Goal: Task Accomplishment & Management: Use online tool/utility

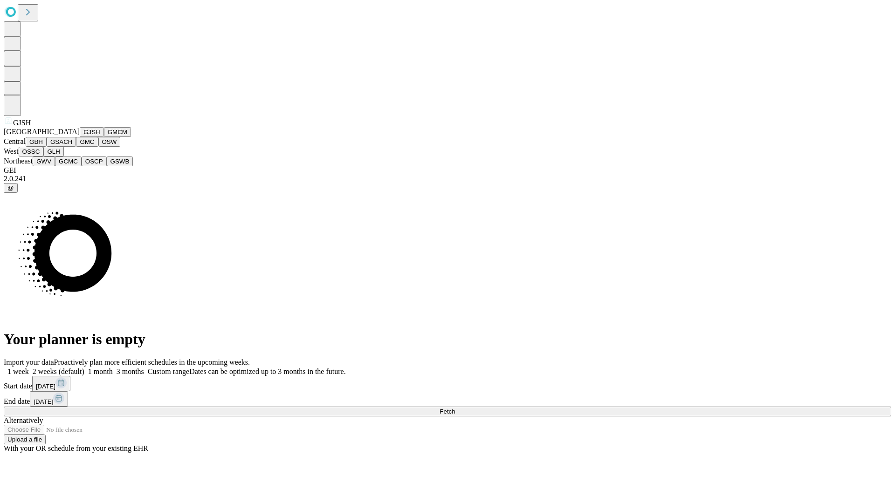
click at [80, 137] on button "GJSH" at bounding box center [92, 132] width 24 height 10
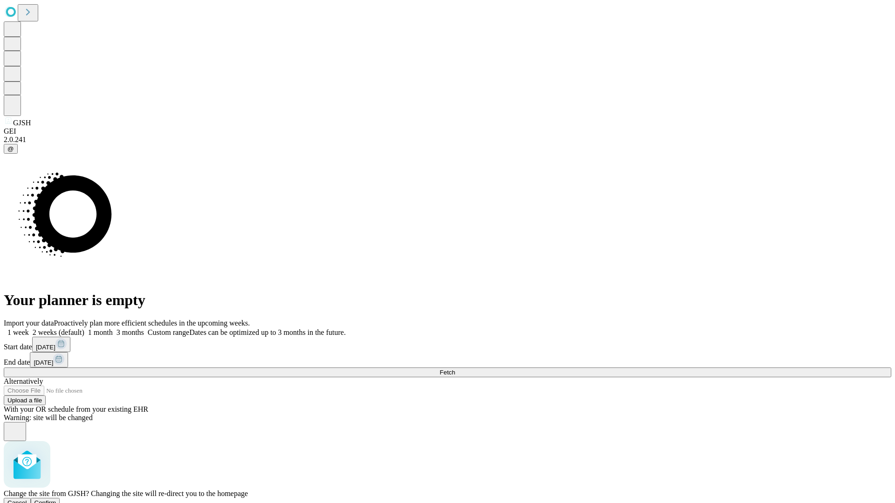
click at [56, 500] on span "Confirm" at bounding box center [45, 503] width 22 height 7
click at [84, 329] on label "2 weeks (default)" at bounding box center [56, 333] width 55 height 8
click at [455, 369] on span "Fetch" at bounding box center [446, 372] width 15 height 7
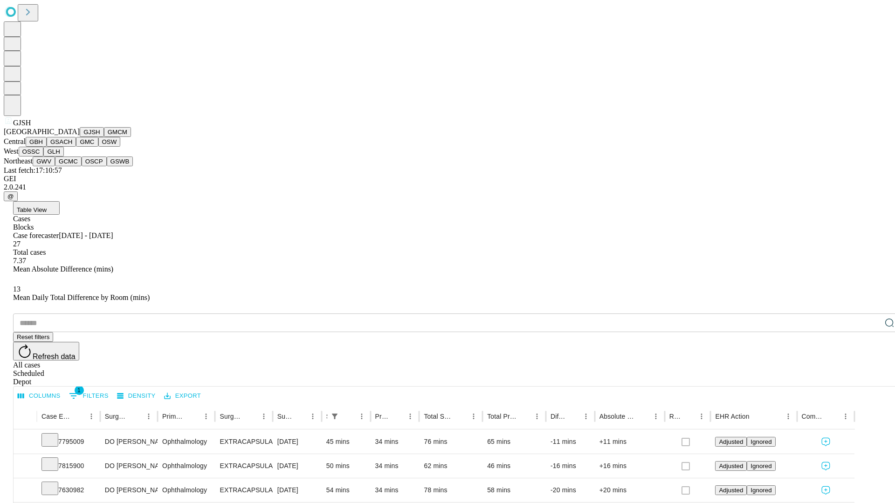
click at [104, 137] on button "GMCM" at bounding box center [117, 132] width 27 height 10
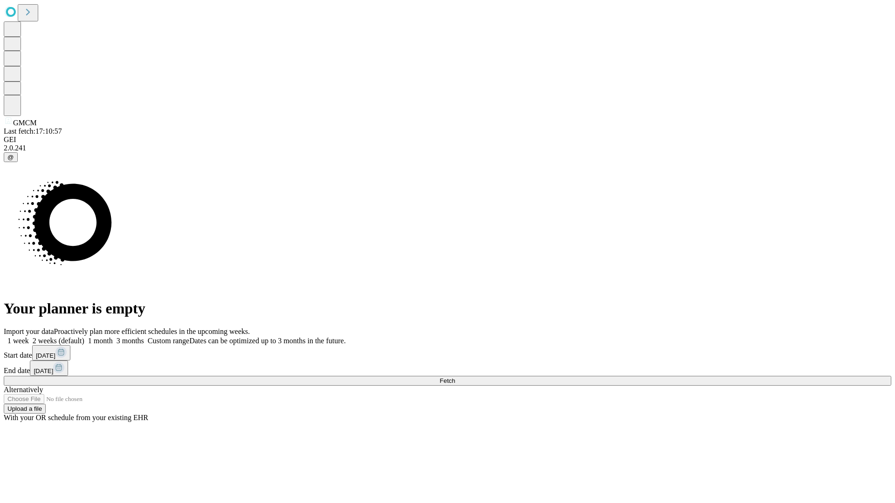
click at [84, 337] on label "2 weeks (default)" at bounding box center [56, 341] width 55 height 8
click at [455, 377] on span "Fetch" at bounding box center [446, 380] width 15 height 7
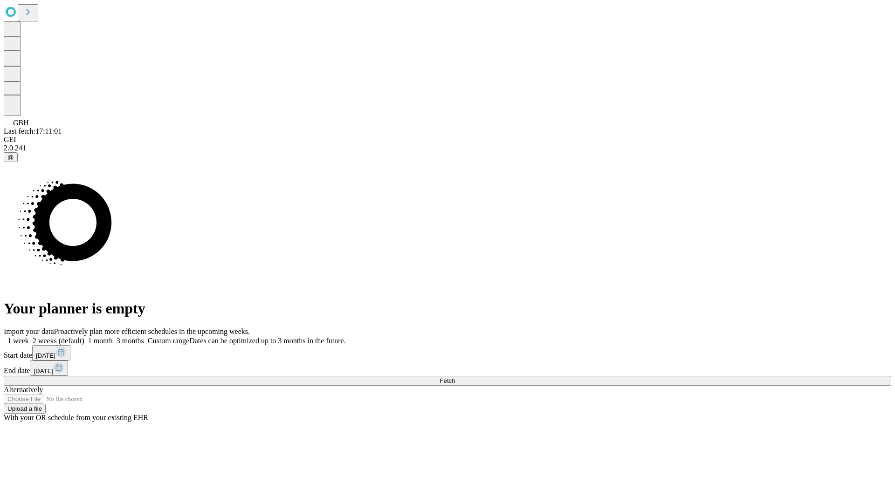
click at [84, 337] on label "2 weeks (default)" at bounding box center [56, 341] width 55 height 8
click at [455, 377] on span "Fetch" at bounding box center [446, 380] width 15 height 7
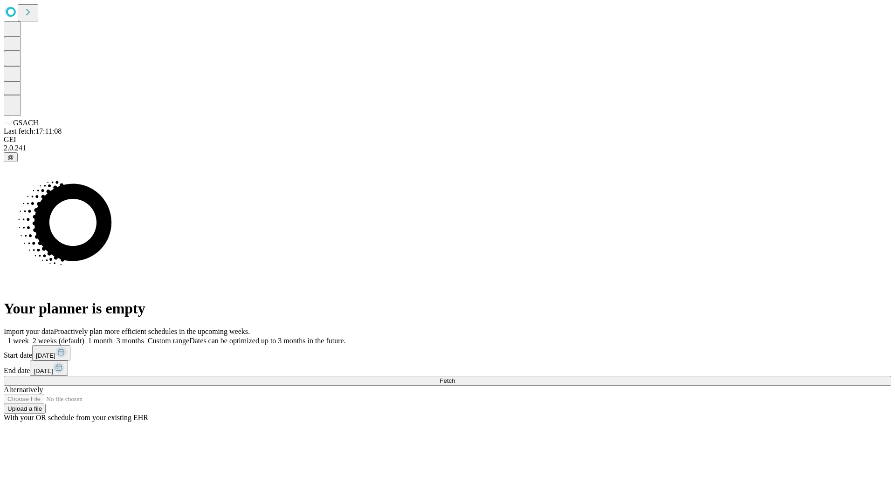
click at [84, 337] on label "2 weeks (default)" at bounding box center [56, 341] width 55 height 8
click at [455, 377] on span "Fetch" at bounding box center [446, 380] width 15 height 7
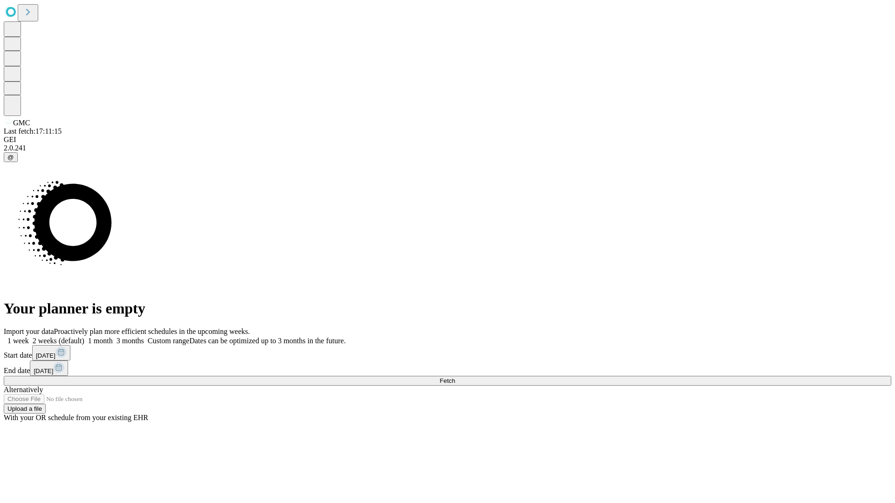
click at [84, 337] on label "2 weeks (default)" at bounding box center [56, 341] width 55 height 8
click at [455, 377] on span "Fetch" at bounding box center [446, 380] width 15 height 7
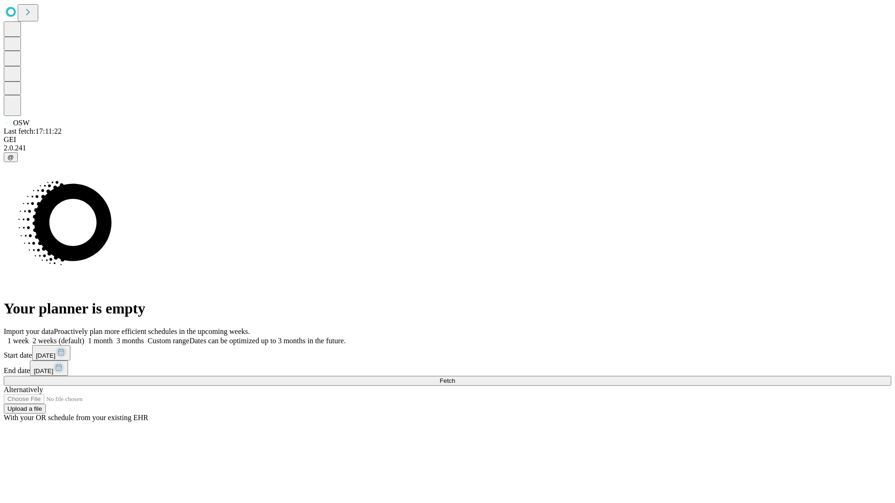
click at [84, 337] on label "2 weeks (default)" at bounding box center [56, 341] width 55 height 8
click at [455, 377] on span "Fetch" at bounding box center [446, 380] width 15 height 7
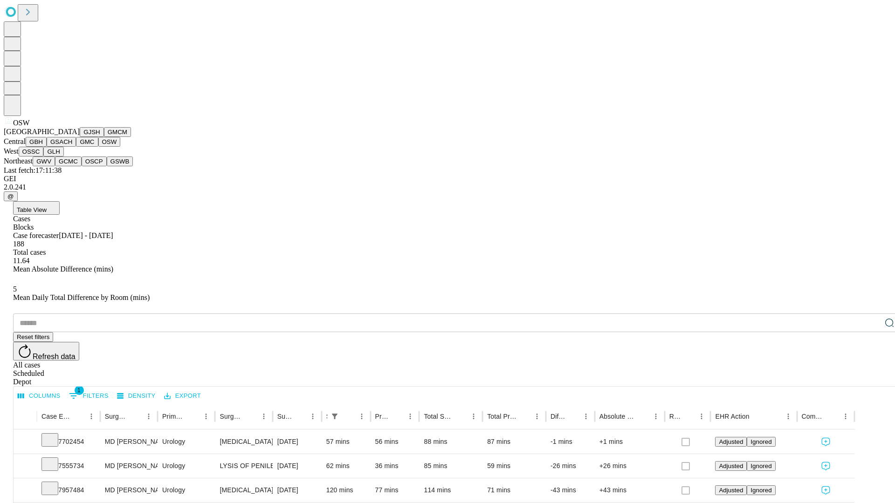
click at [44, 157] on button "OSSC" at bounding box center [31, 152] width 25 height 10
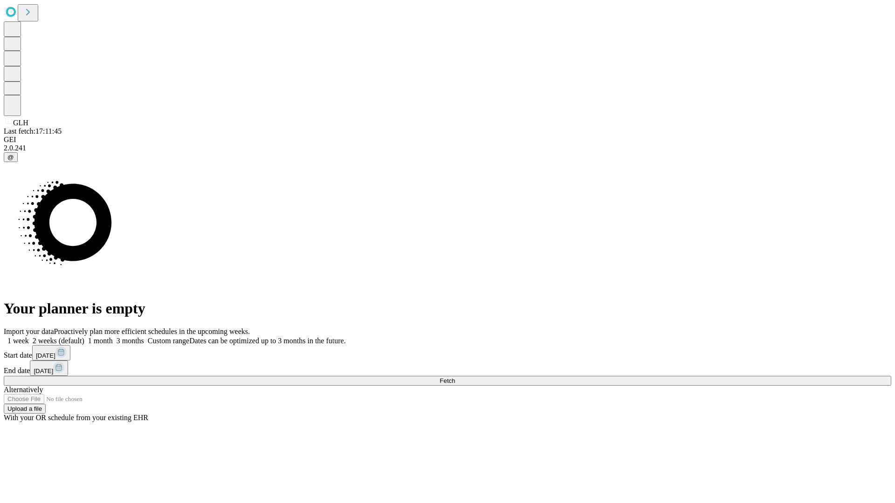
click at [84, 337] on label "2 weeks (default)" at bounding box center [56, 341] width 55 height 8
click at [455, 377] on span "Fetch" at bounding box center [446, 380] width 15 height 7
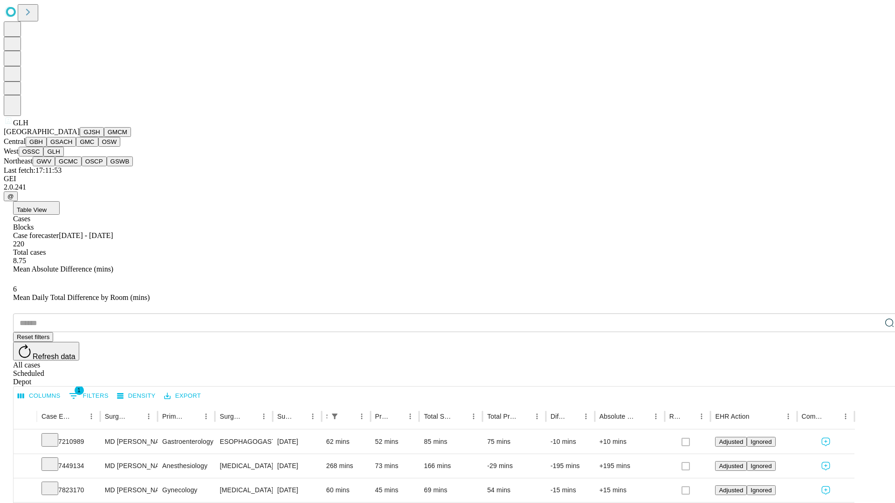
click at [55, 166] on button "GWV" at bounding box center [44, 162] width 22 height 10
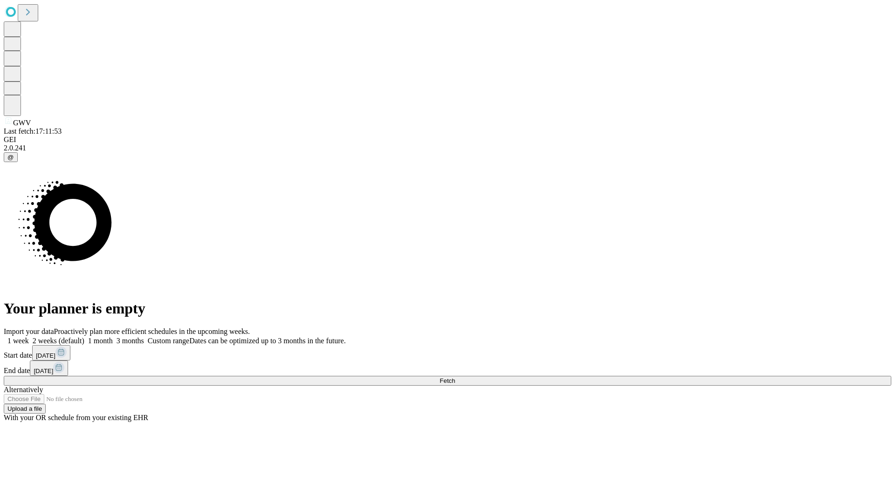
click at [84, 337] on label "2 weeks (default)" at bounding box center [56, 341] width 55 height 8
click at [455, 377] on span "Fetch" at bounding box center [446, 380] width 15 height 7
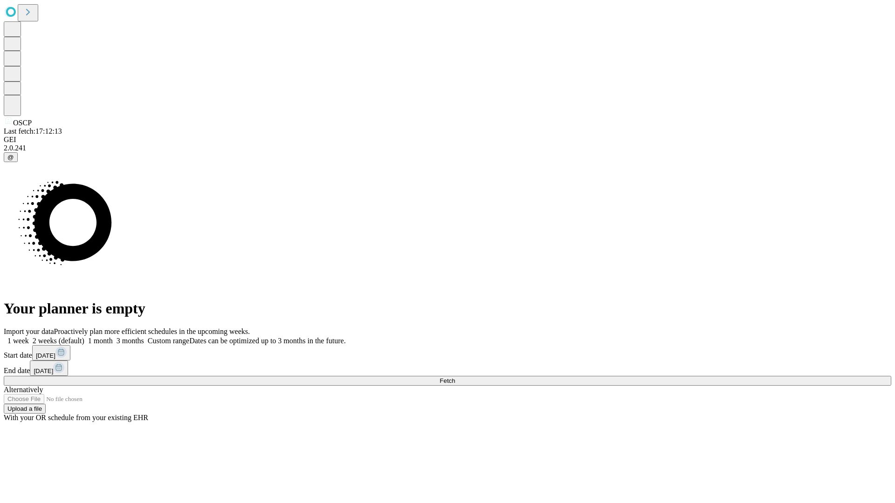
click at [84, 337] on label "2 weeks (default)" at bounding box center [56, 341] width 55 height 8
click at [455, 377] on span "Fetch" at bounding box center [446, 380] width 15 height 7
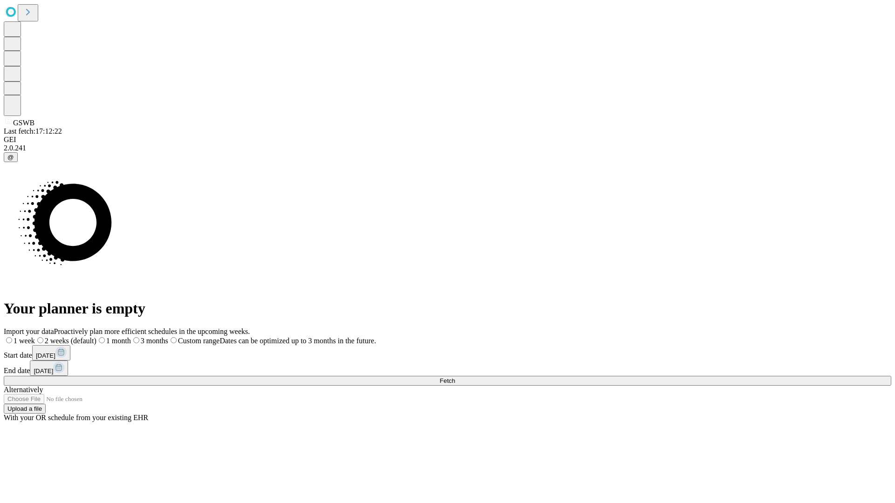
click at [455, 377] on span "Fetch" at bounding box center [446, 380] width 15 height 7
